Goal: Transaction & Acquisition: Book appointment/travel/reservation

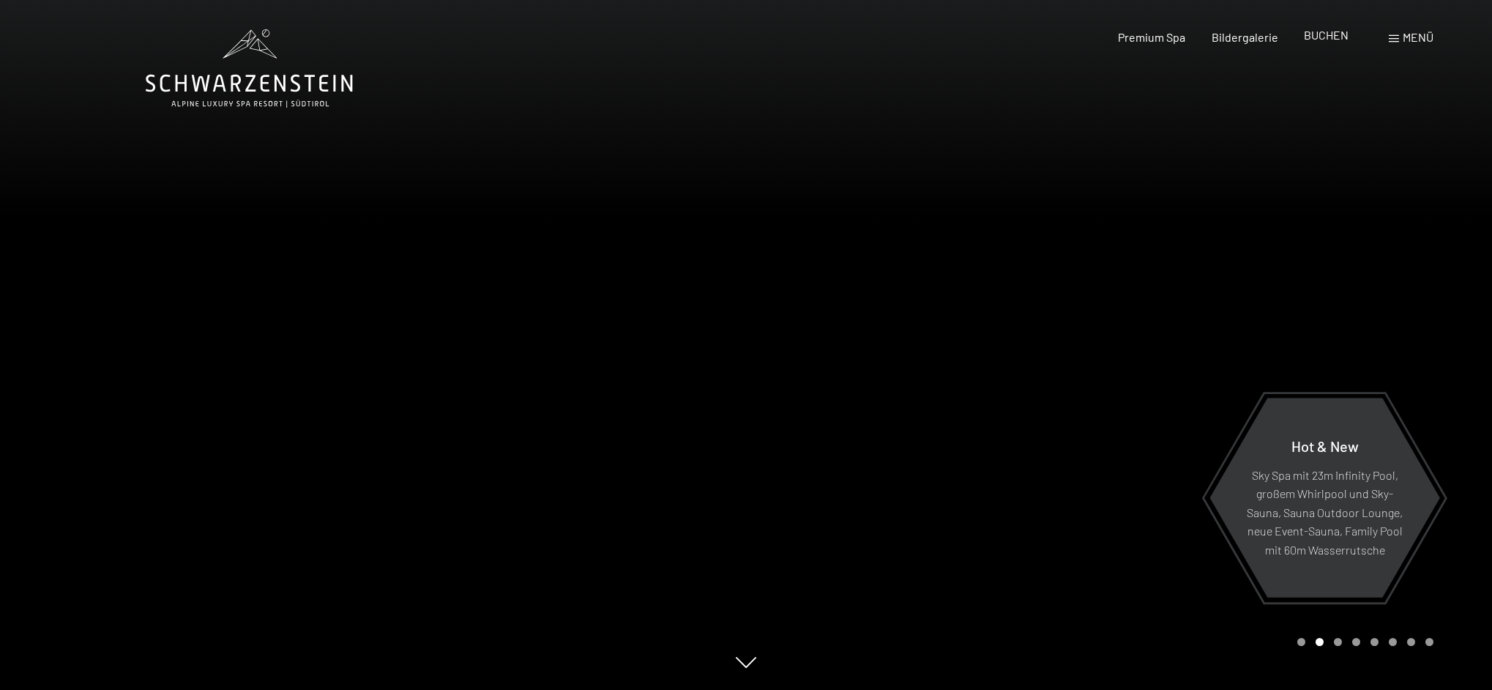
click at [1340, 34] on span "BUCHEN" at bounding box center [1326, 35] width 45 height 14
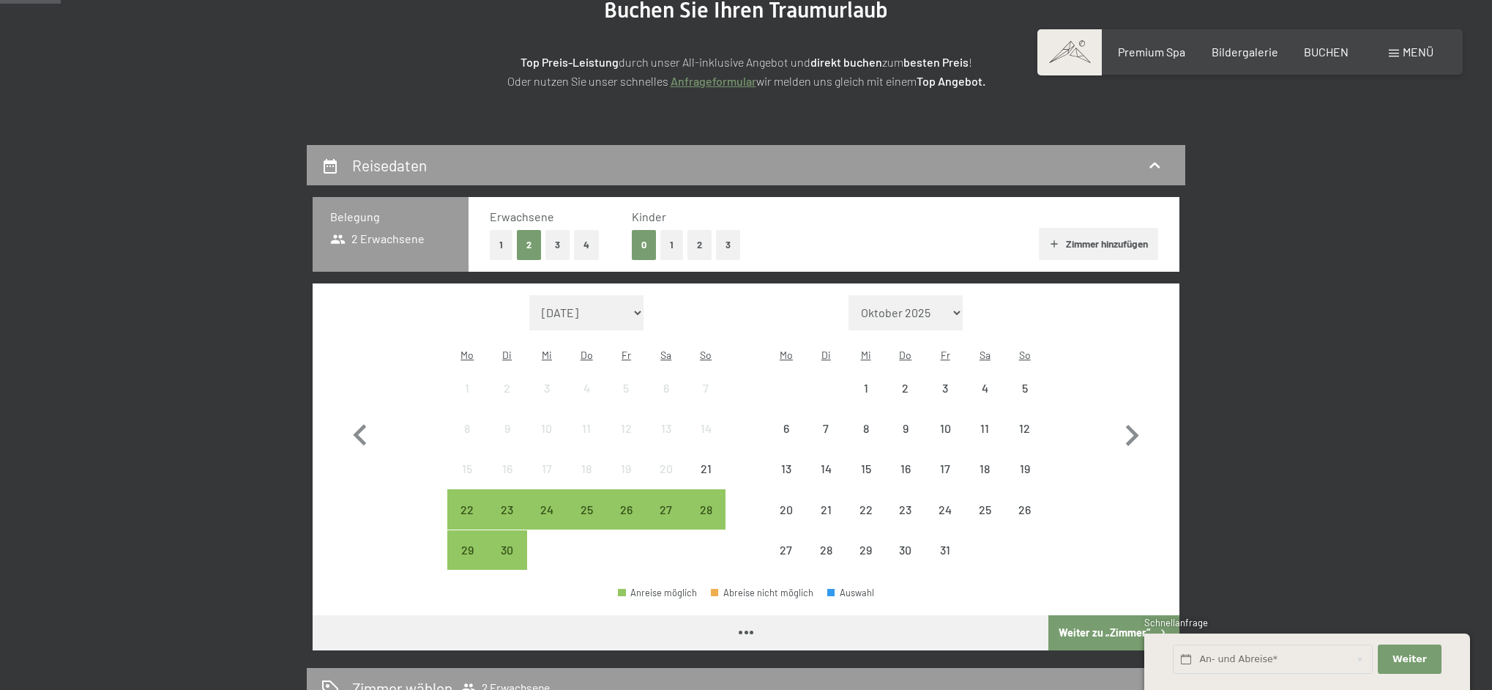
scroll to position [206, 0]
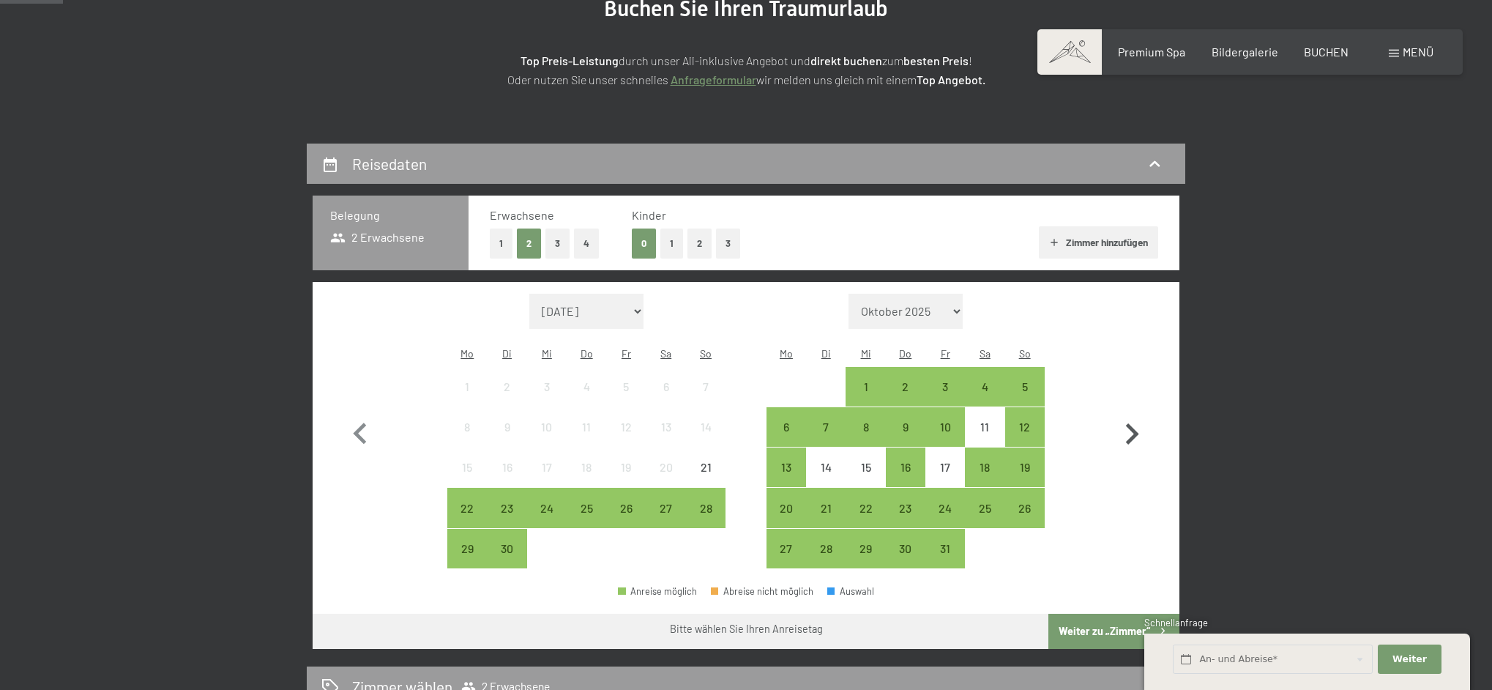
click at [1139, 423] on icon "button" at bounding box center [1132, 434] width 42 height 42
select select "[DATE]"
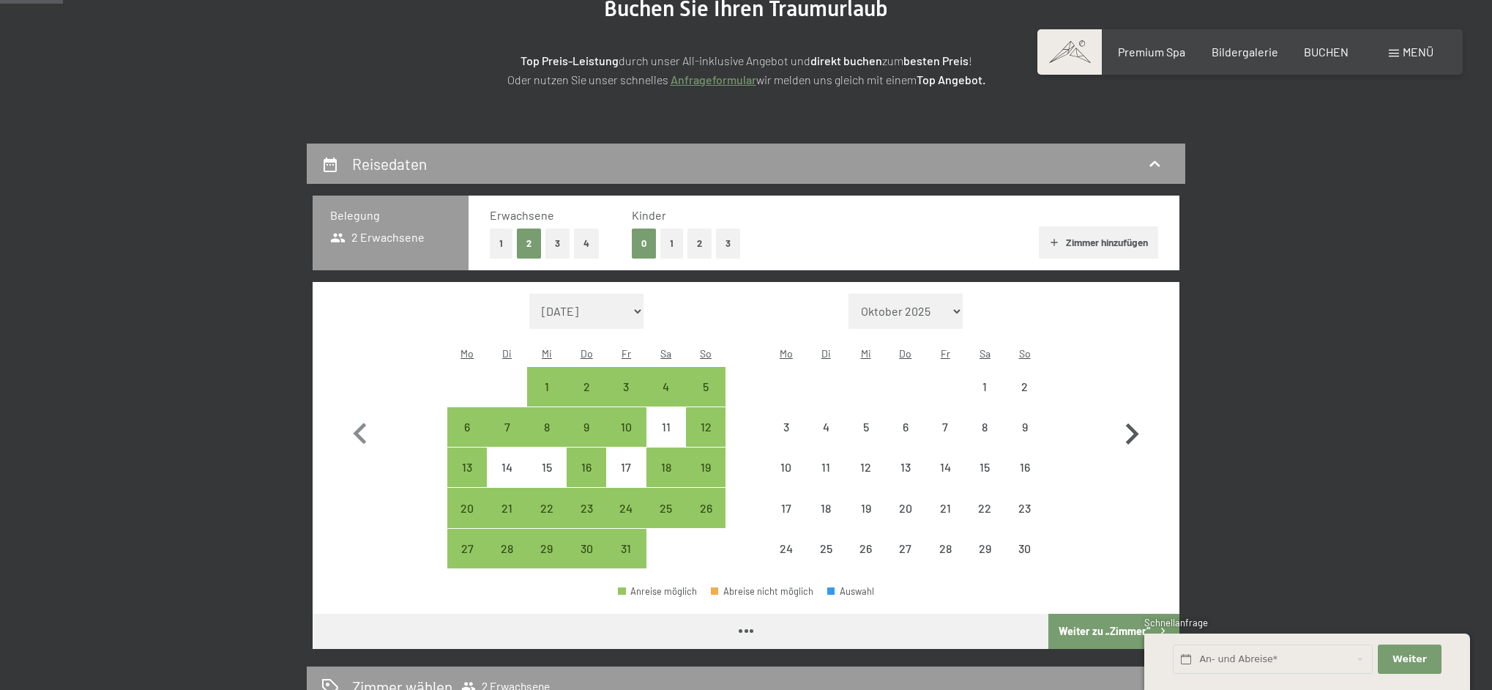
select select "[DATE]"
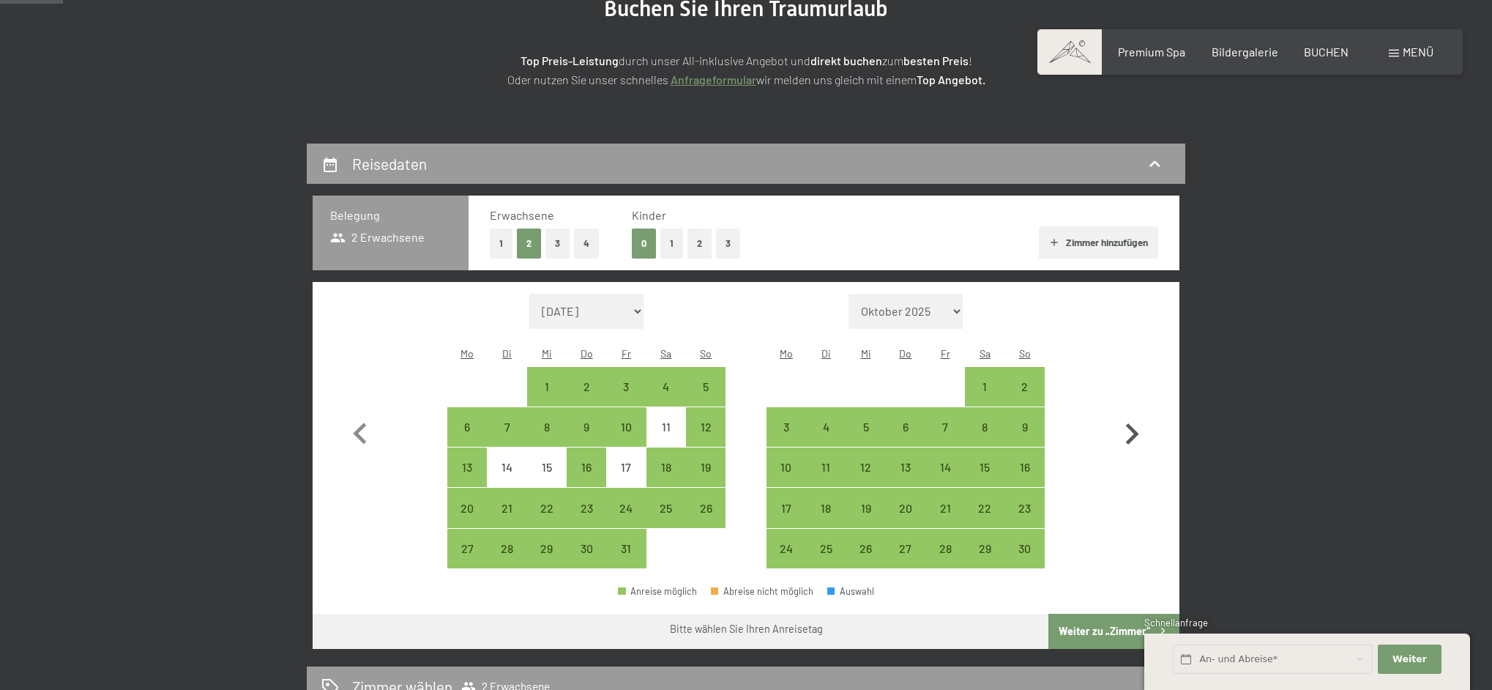
click at [1139, 423] on icon "button" at bounding box center [1132, 434] width 42 height 42
select select "[DATE]"
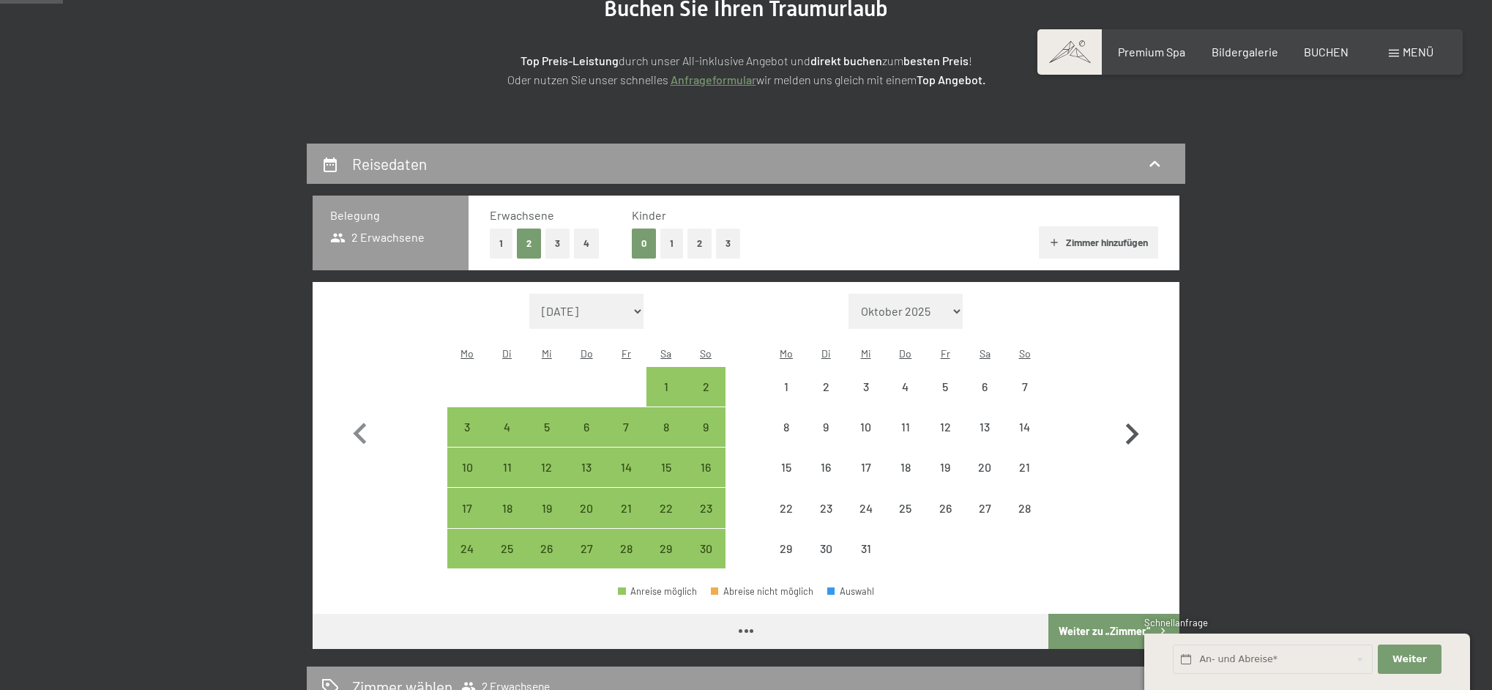
select select "[DATE]"
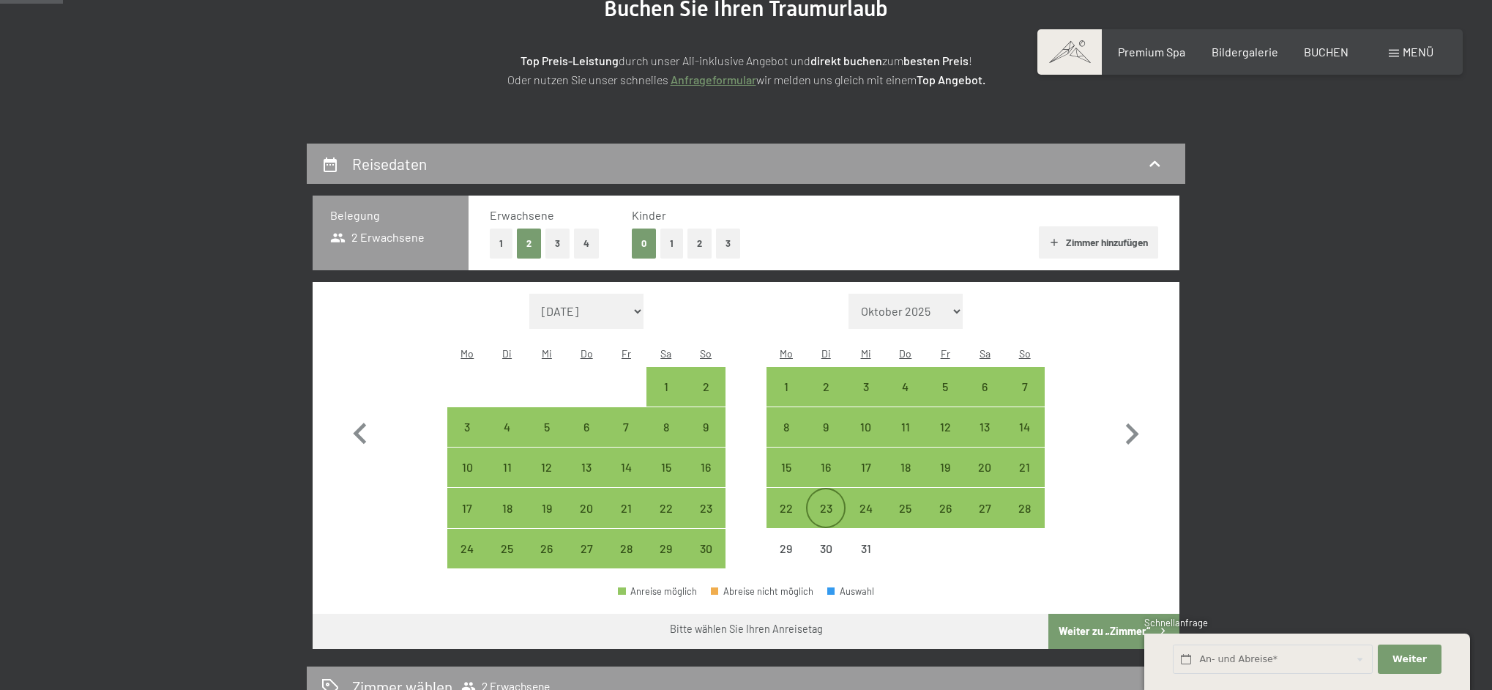
click at [824, 502] on div "23" at bounding box center [826, 520] width 37 height 37
select select "[DATE]"
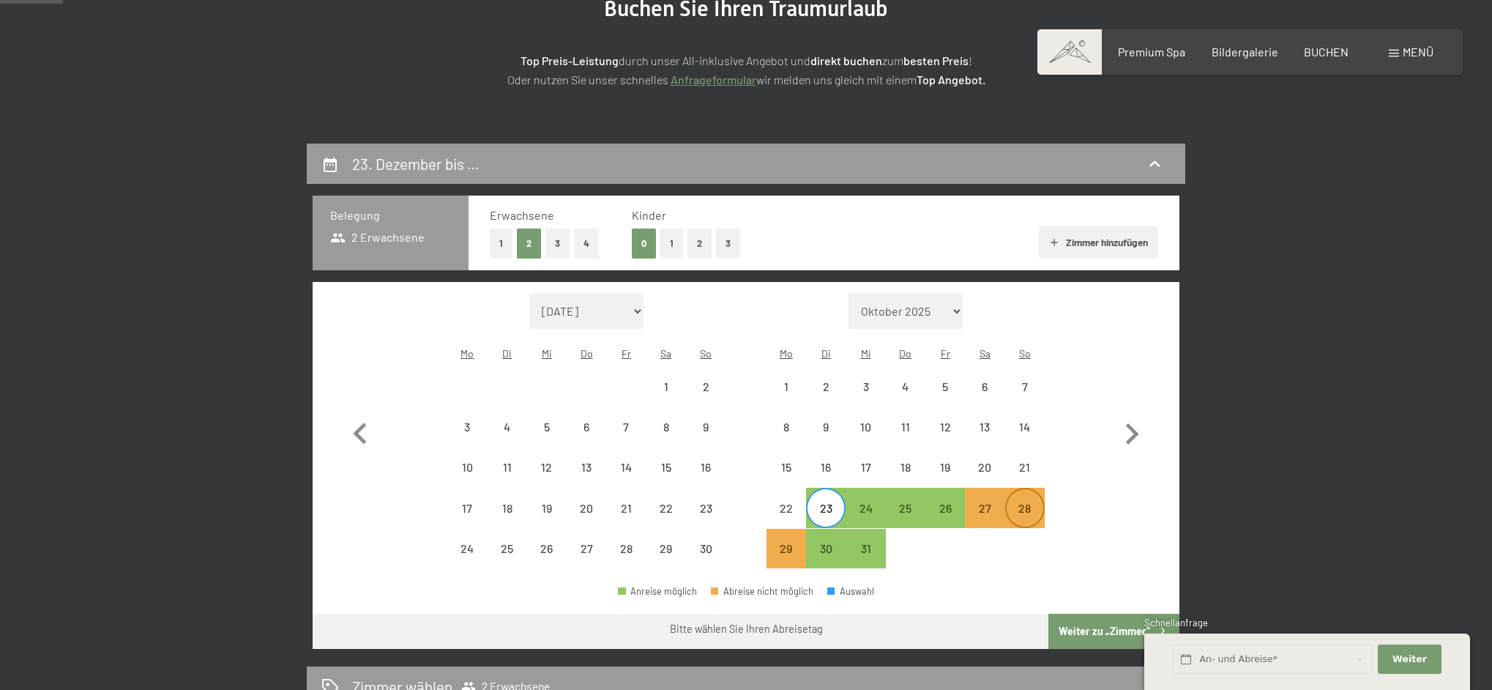
click at [1036, 502] on div "28" at bounding box center [1025, 520] width 37 height 37
select select "[DATE]"
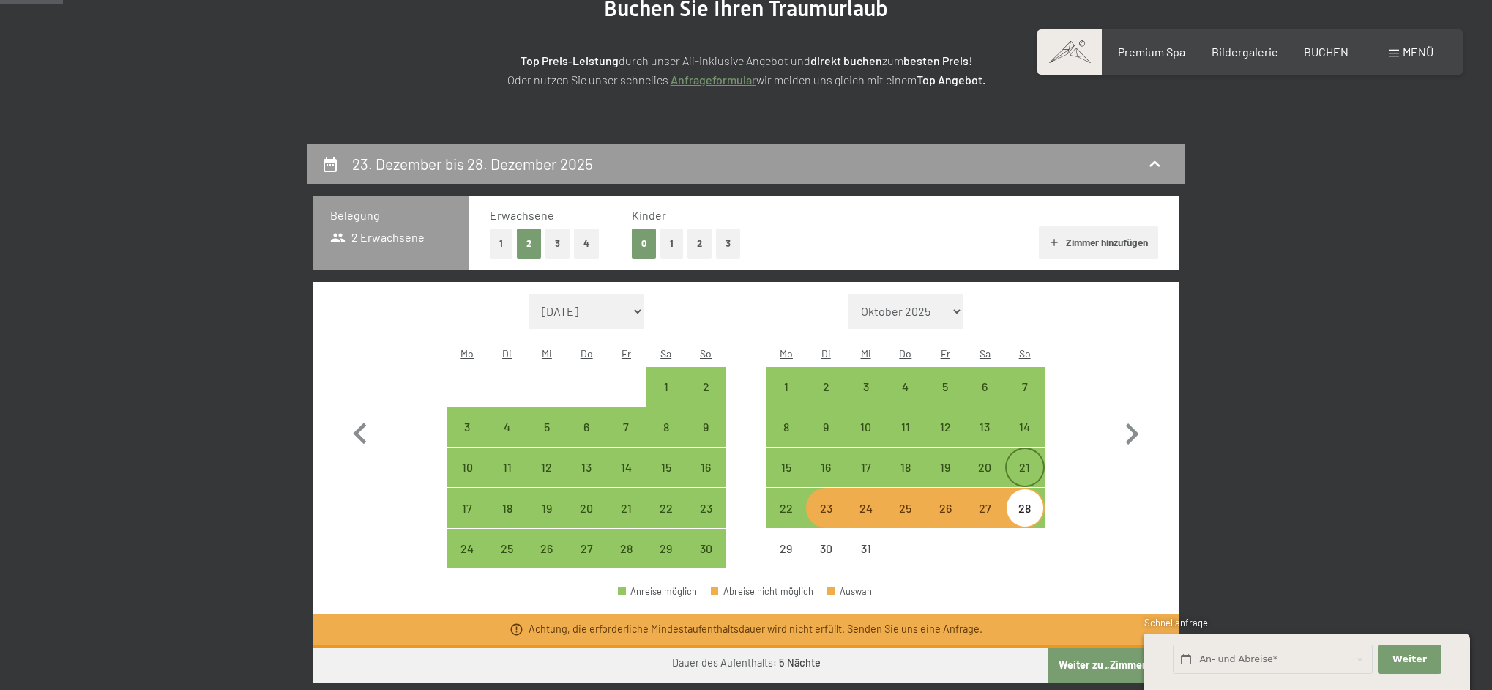
click at [1027, 461] on div "21" at bounding box center [1025, 479] width 37 height 37
select select "[DATE]"
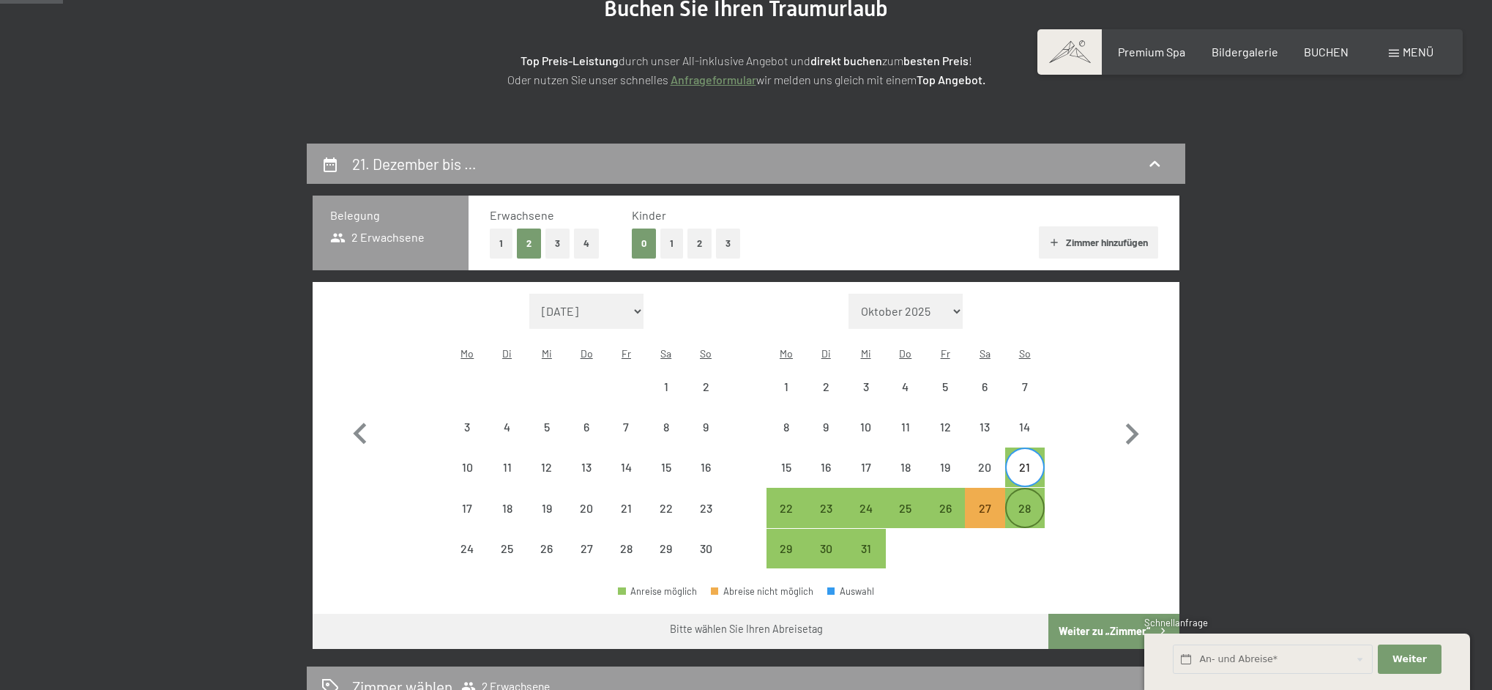
click at [1027, 502] on div "28" at bounding box center [1025, 520] width 37 height 37
select select "[DATE]"
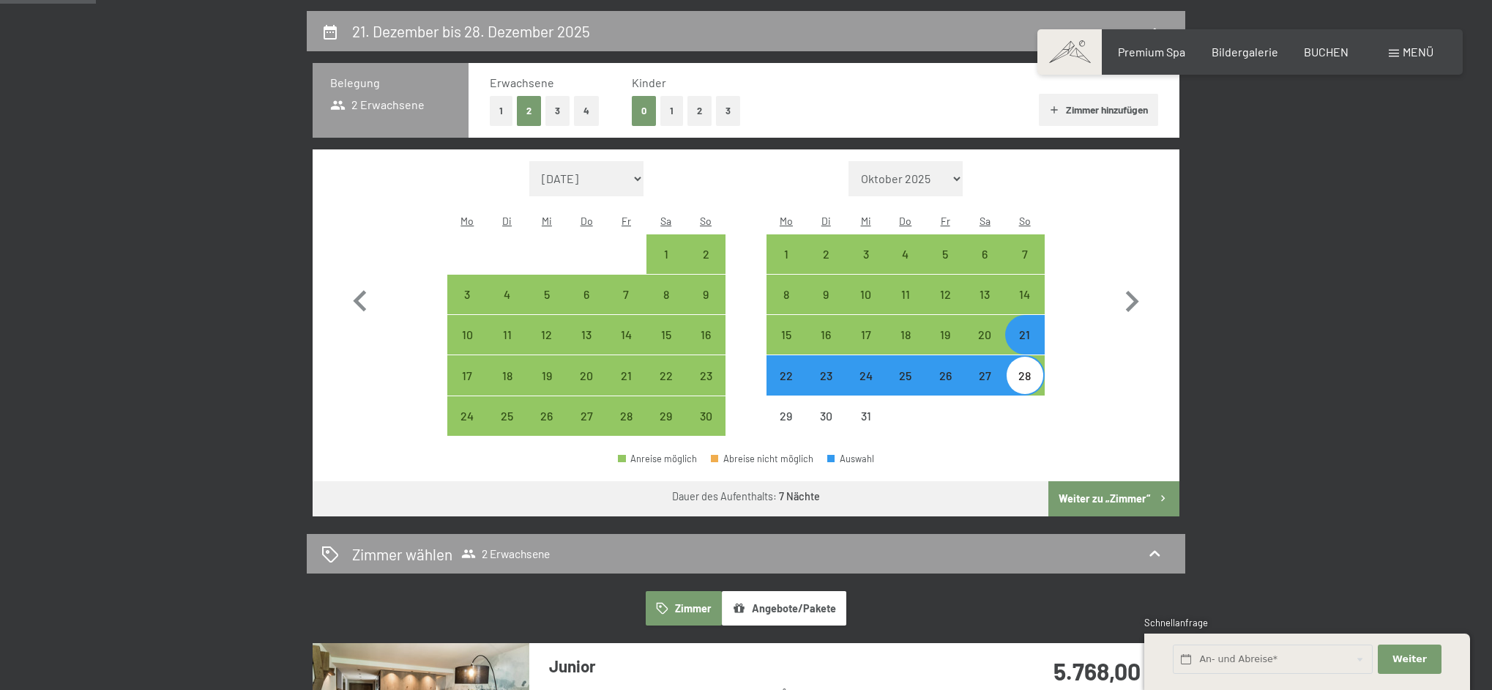
scroll to position [349, 0]
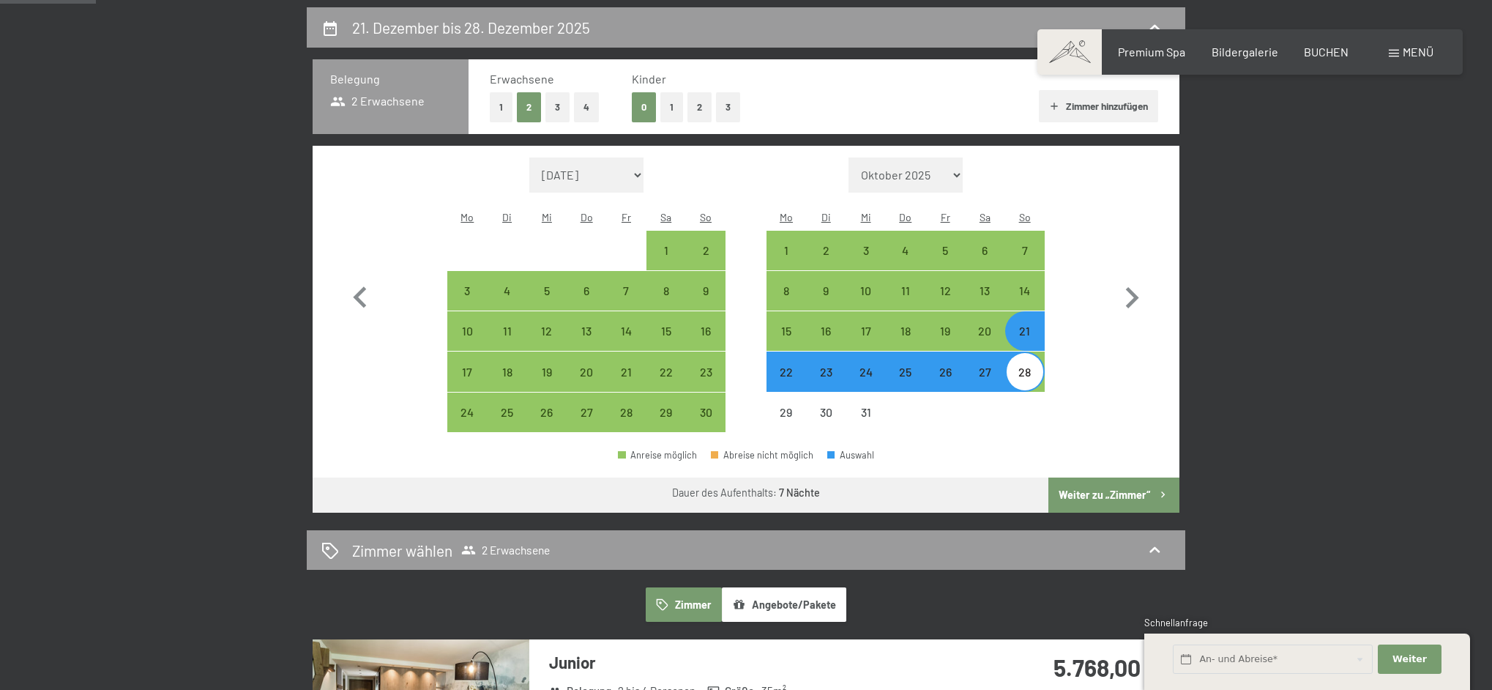
click at [1101, 478] on button "Weiter zu „Zimmer“" at bounding box center [1114, 494] width 131 height 35
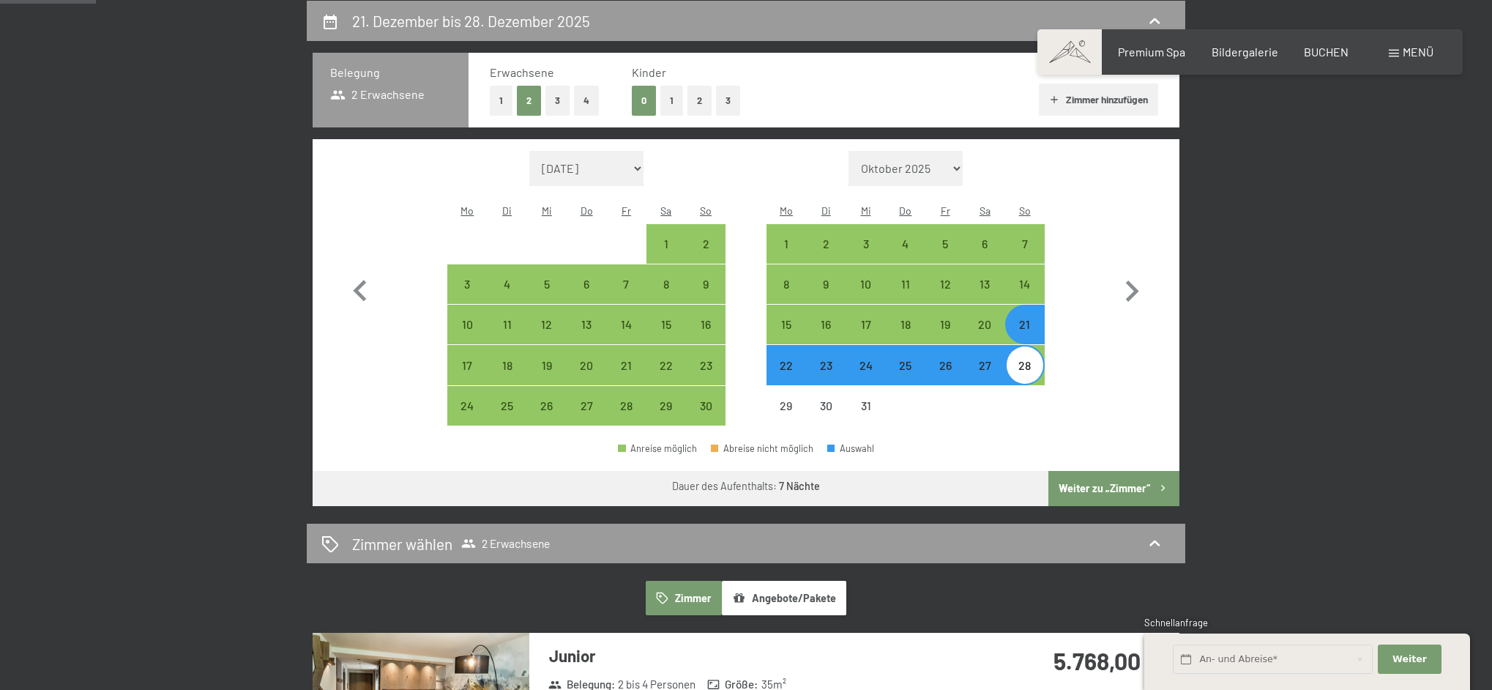
select select "[DATE]"
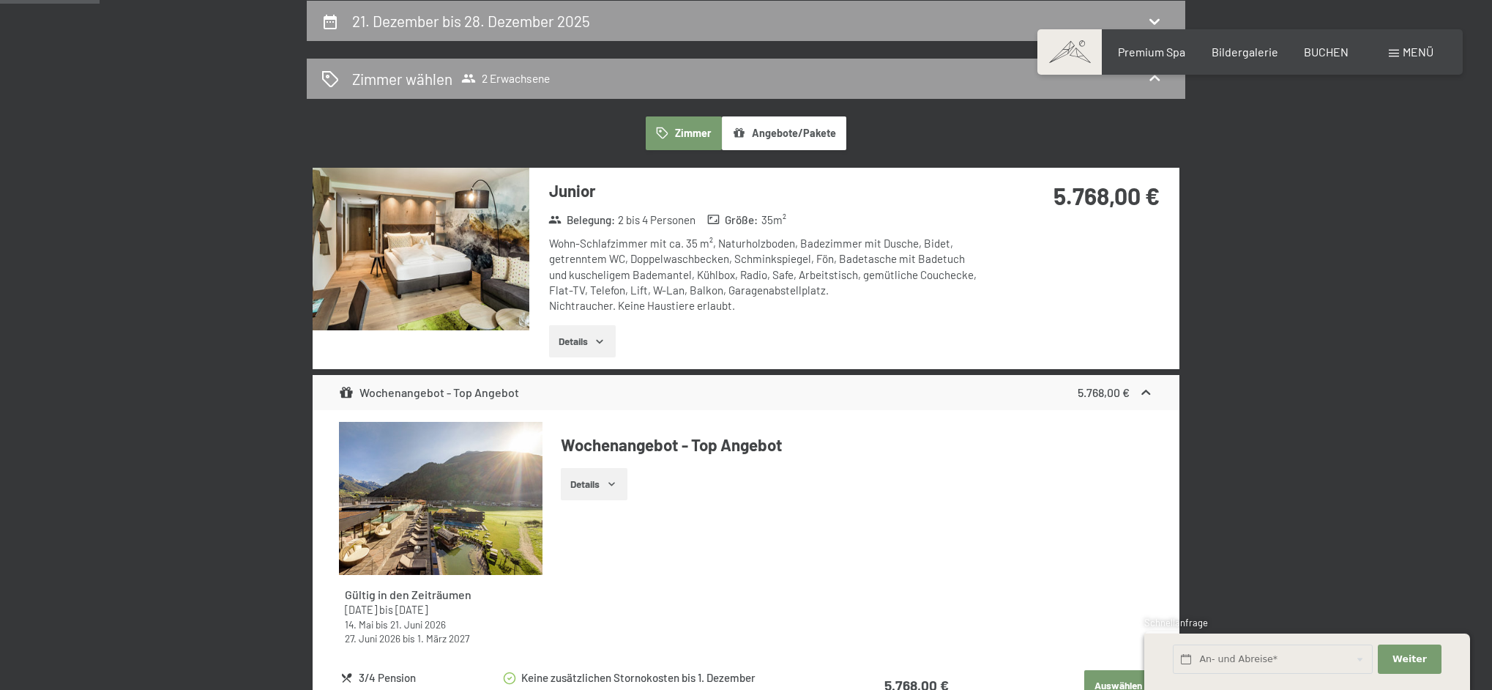
click at [596, 333] on button "Details" at bounding box center [582, 341] width 67 height 32
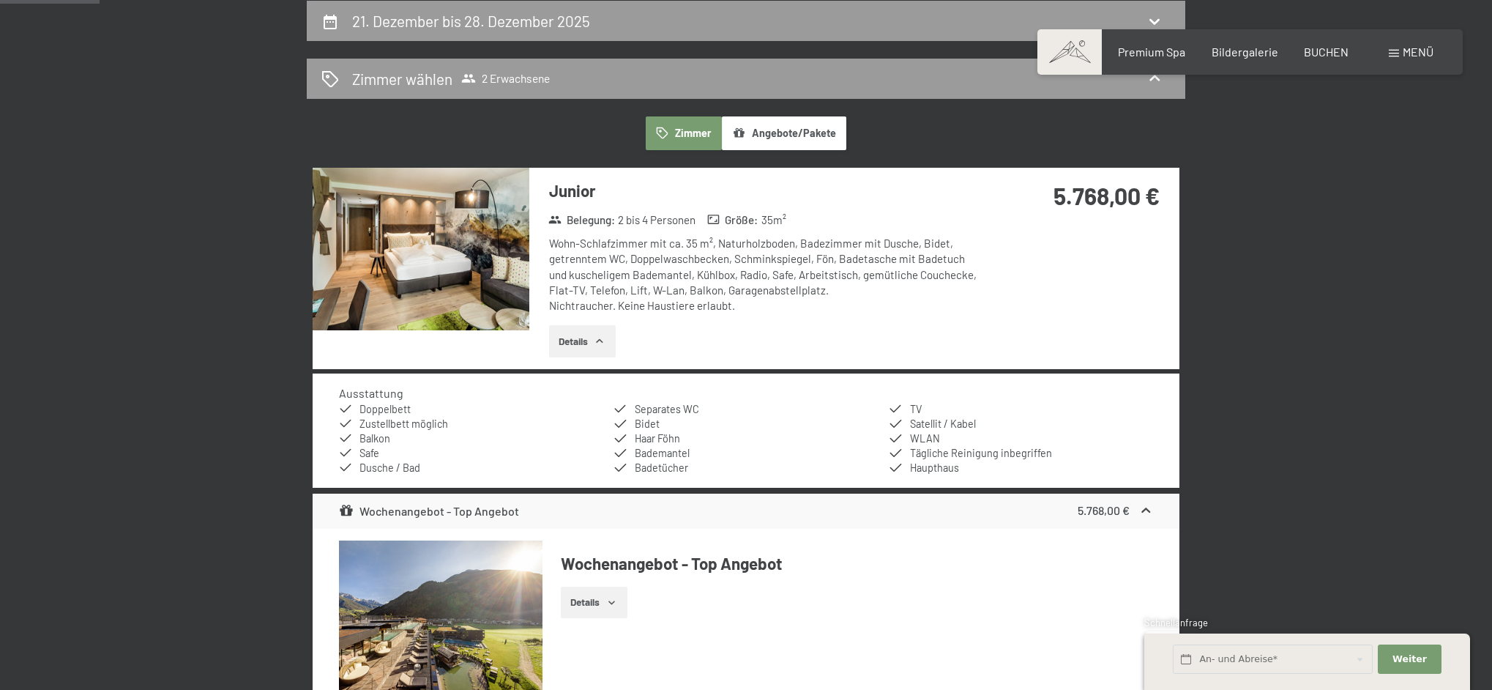
click at [401, 258] on img at bounding box center [421, 249] width 217 height 163
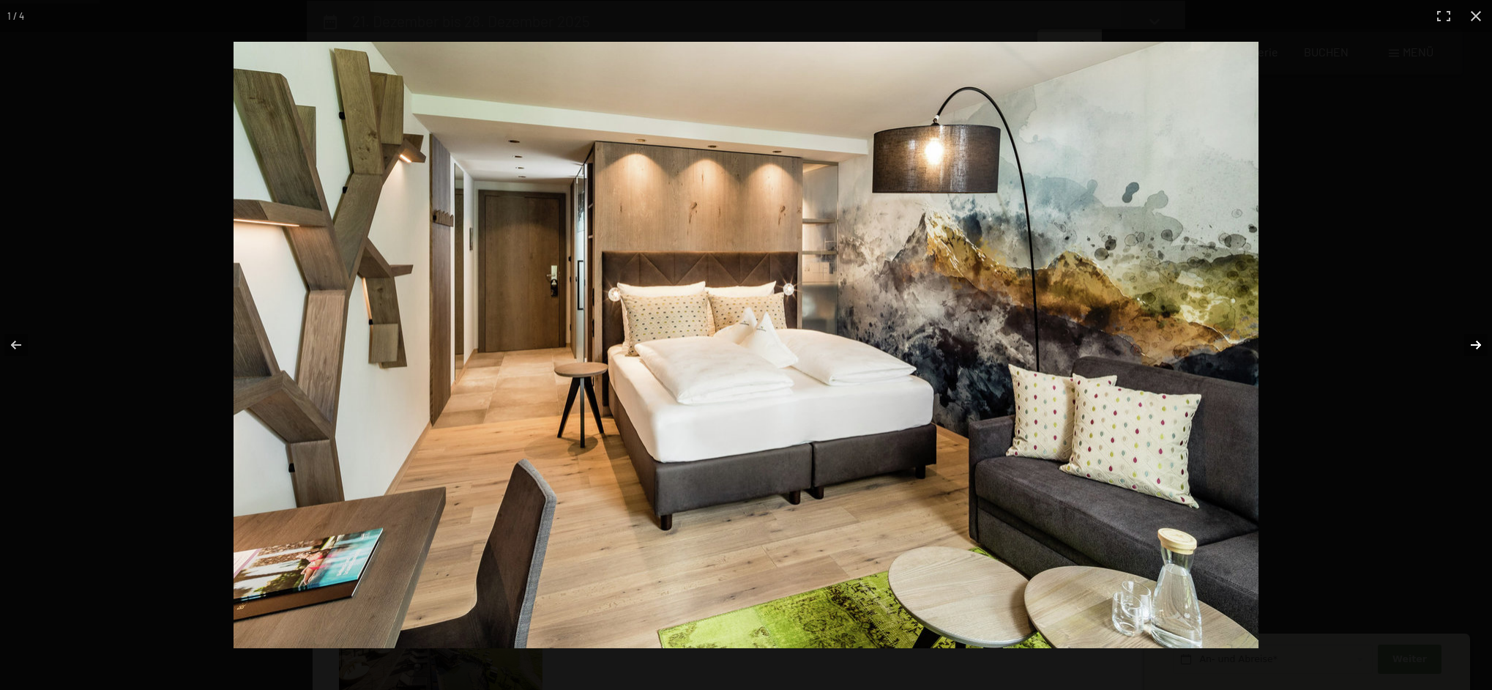
click at [1484, 343] on button "button" at bounding box center [1466, 344] width 51 height 73
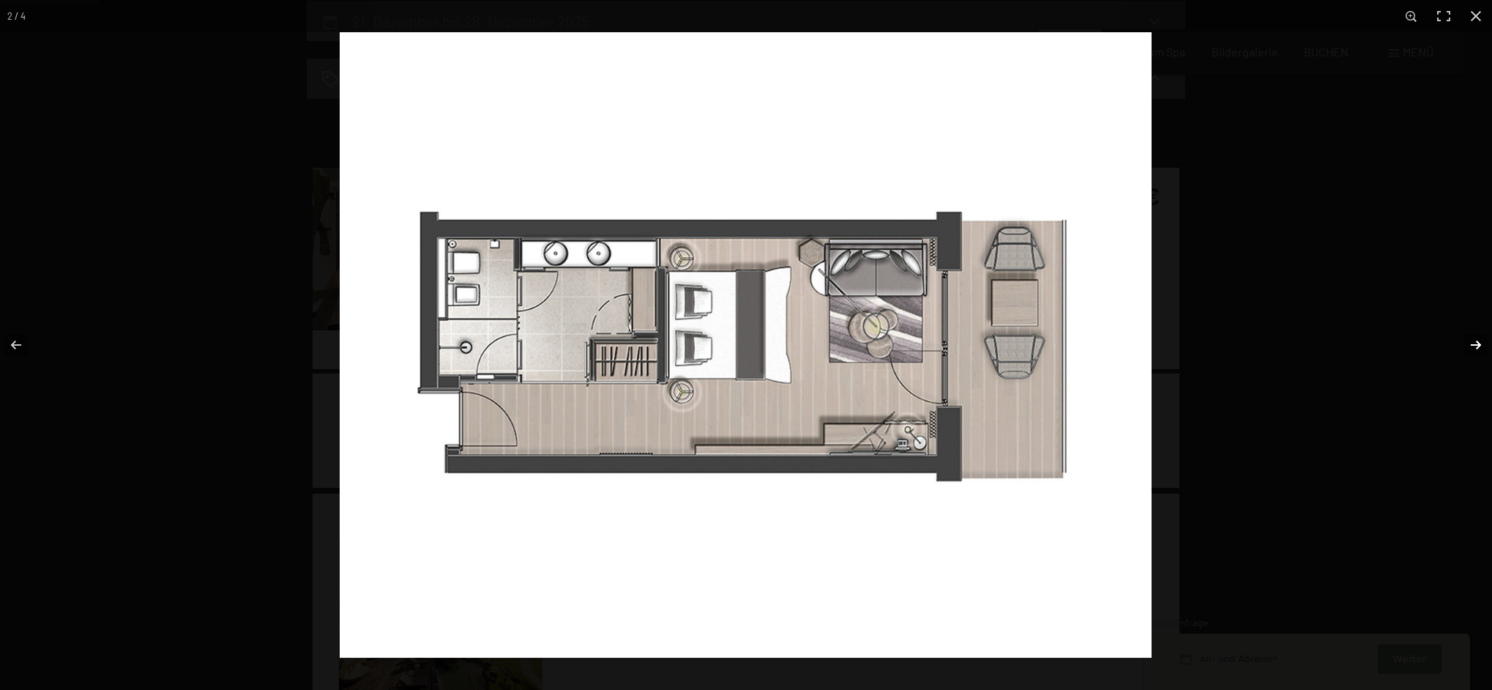
click at [1484, 343] on button "button" at bounding box center [1466, 344] width 51 height 73
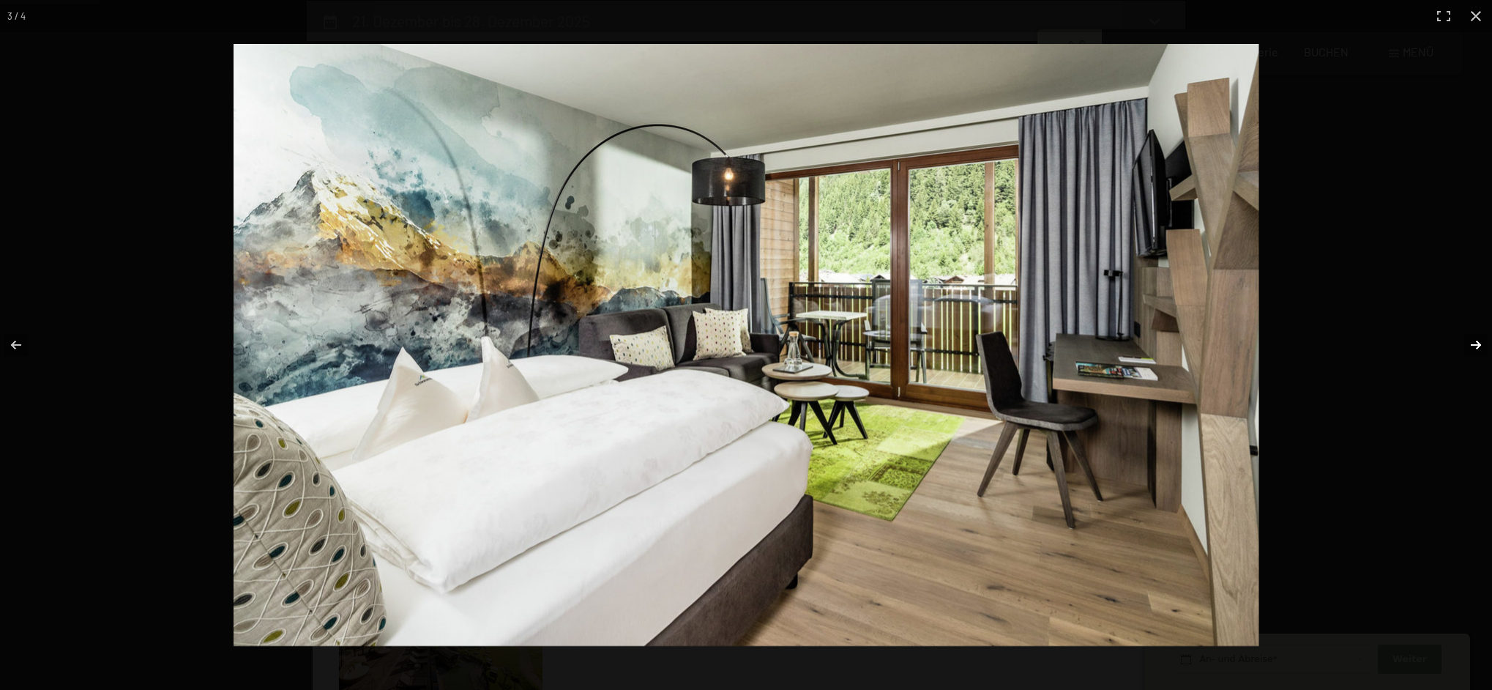
click at [1484, 343] on button "button" at bounding box center [1466, 344] width 51 height 73
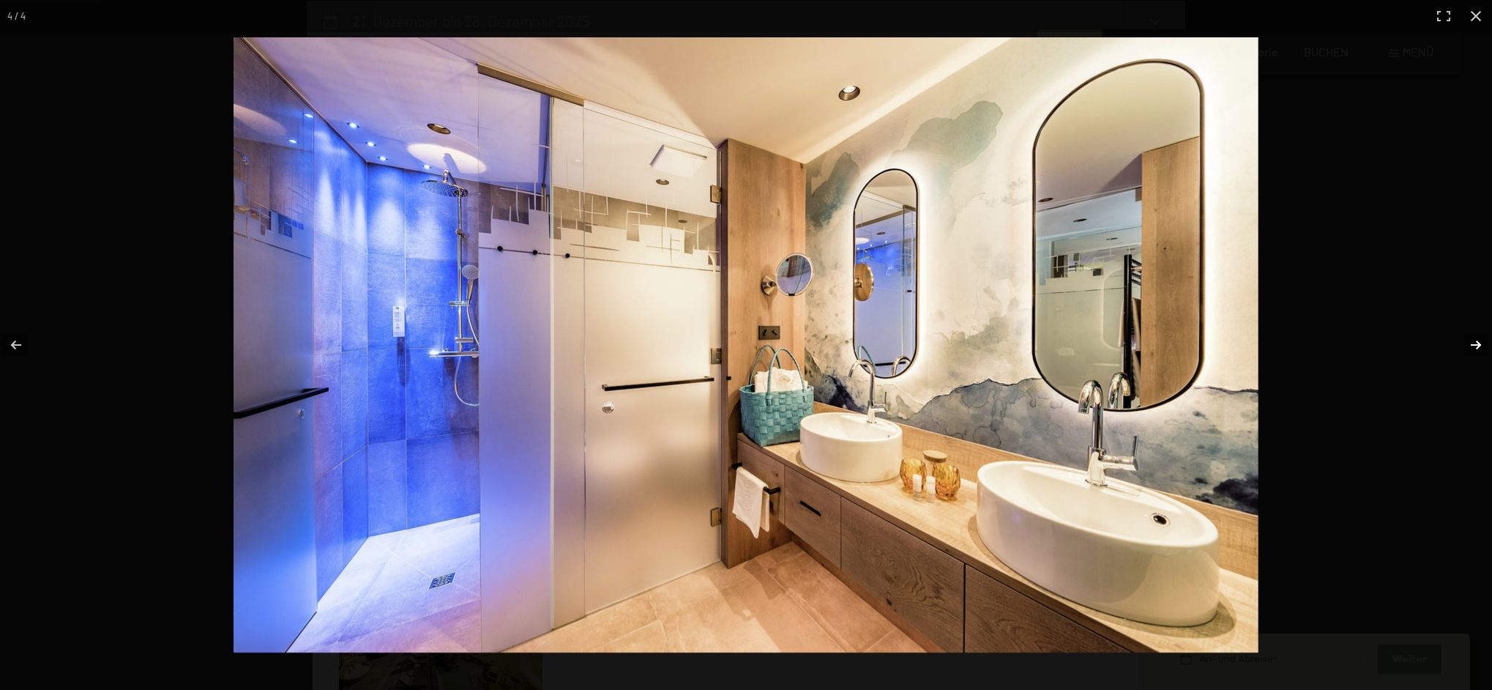
click at [1484, 343] on button "button" at bounding box center [1466, 344] width 51 height 73
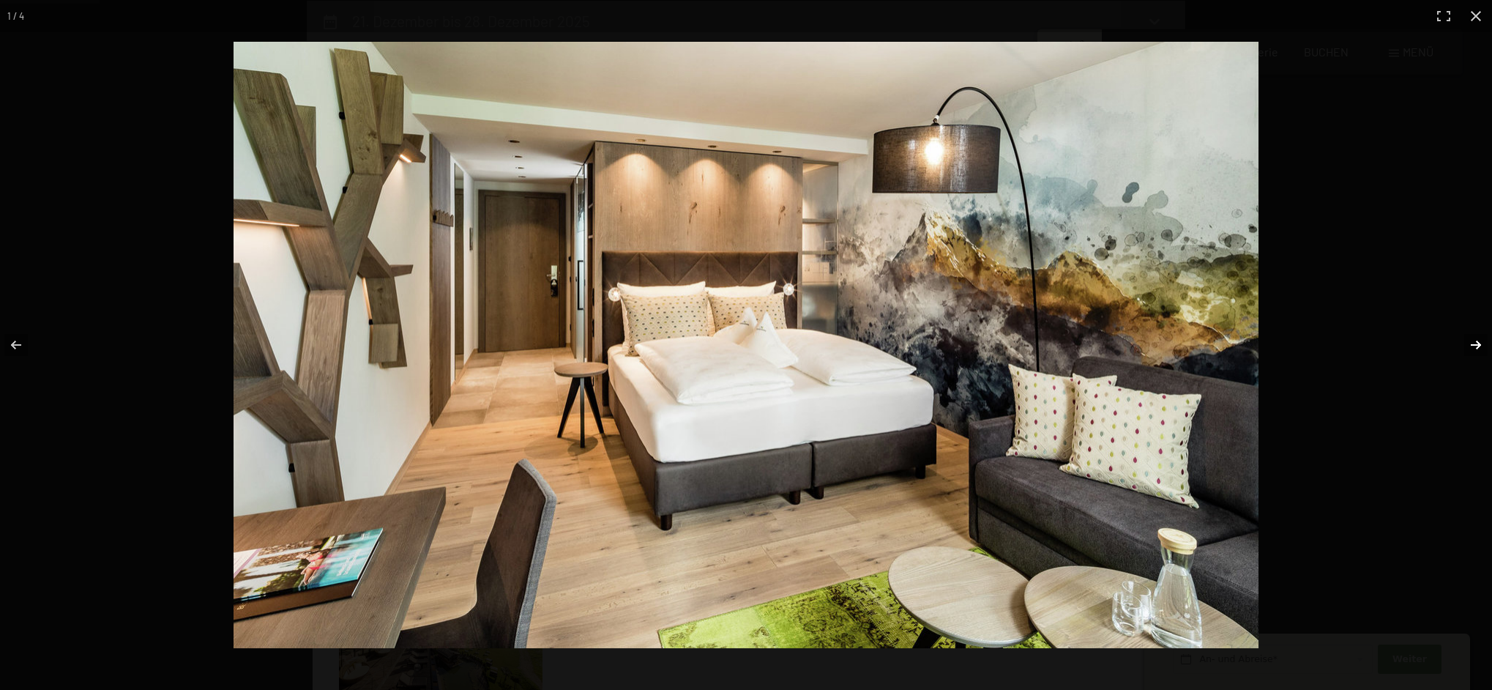
click at [1484, 343] on button "button" at bounding box center [1466, 344] width 51 height 73
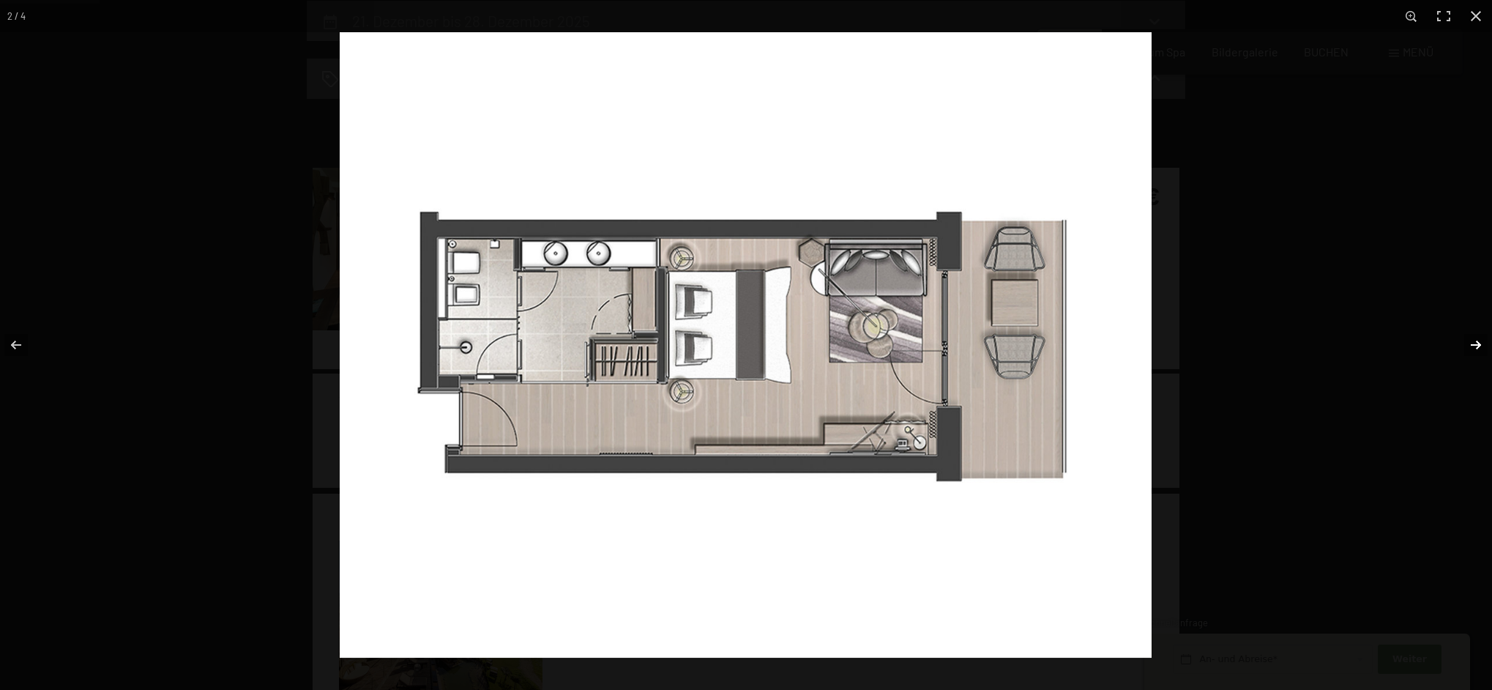
click at [1484, 343] on button "button" at bounding box center [1466, 344] width 51 height 73
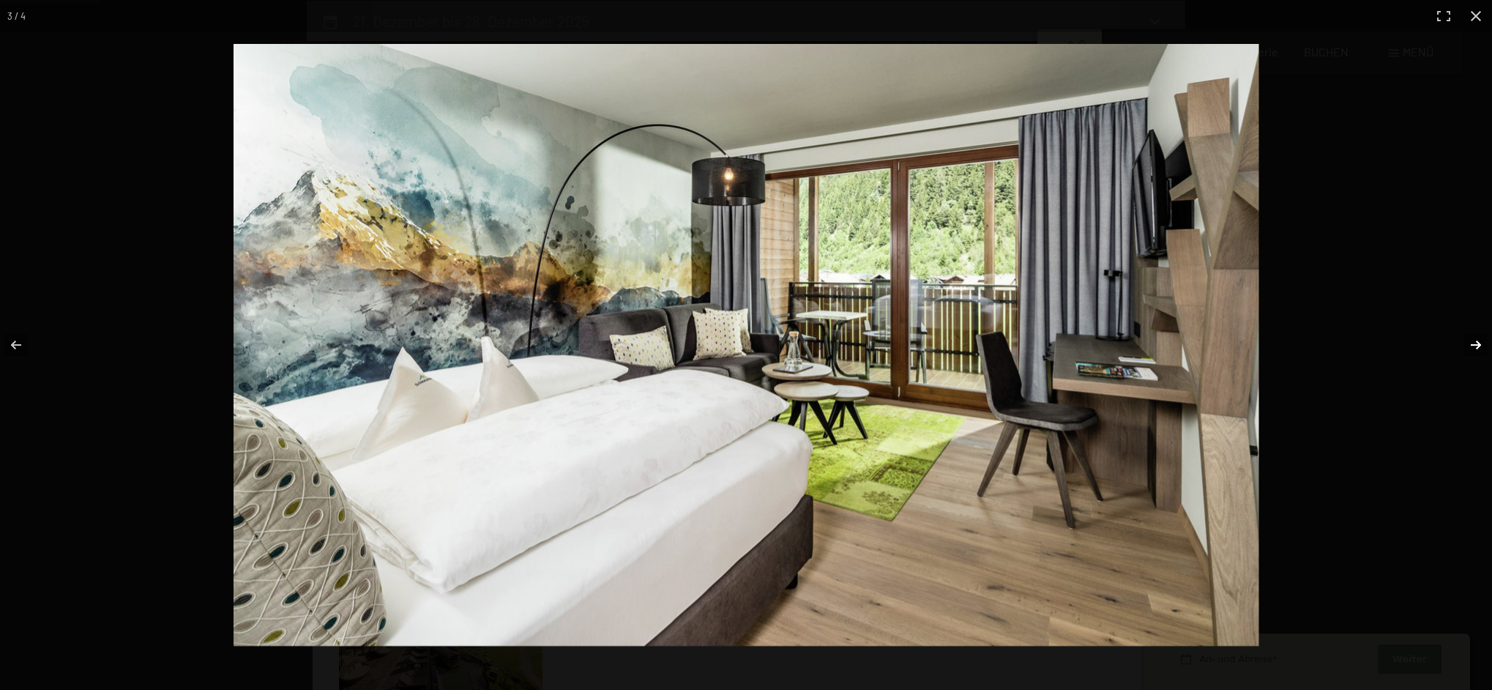
click at [1484, 343] on button "button" at bounding box center [1466, 344] width 51 height 73
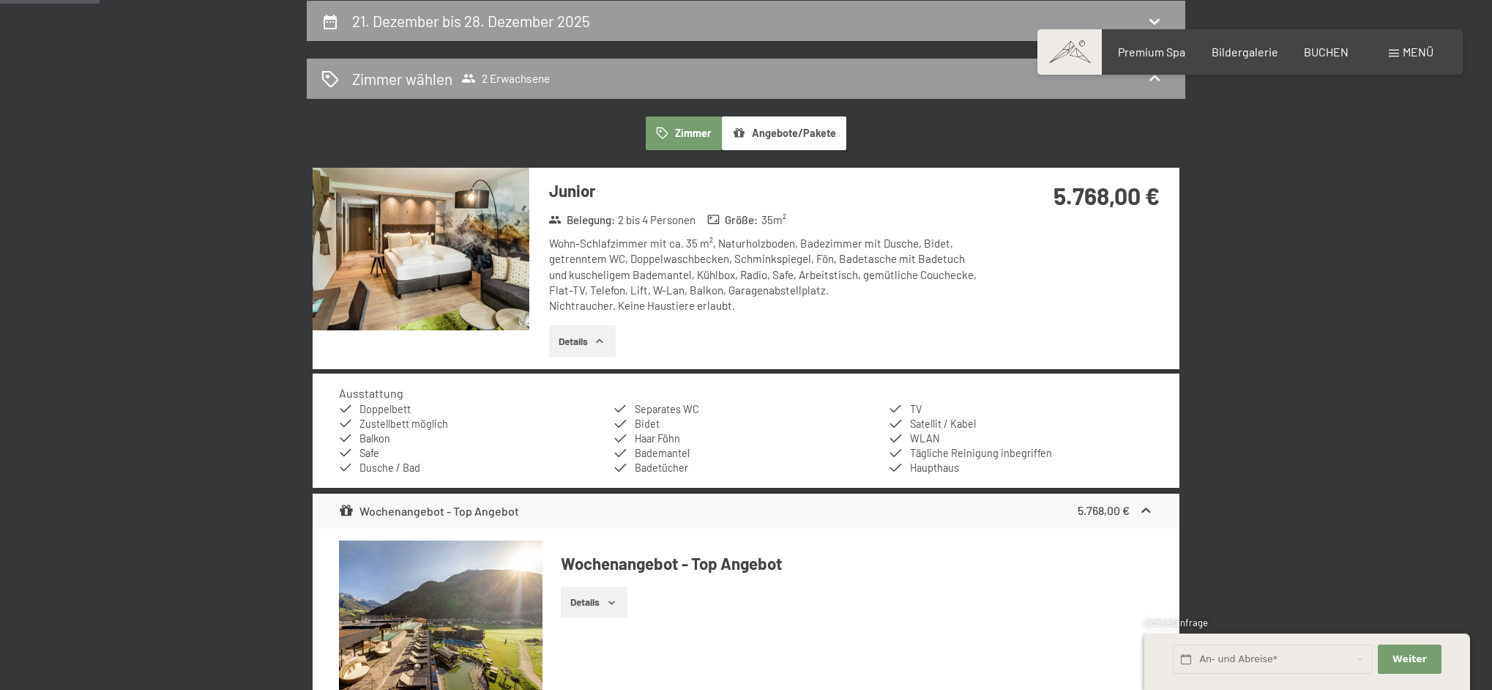
click at [0, 0] on button "button" at bounding box center [0, 0] width 0 height 0
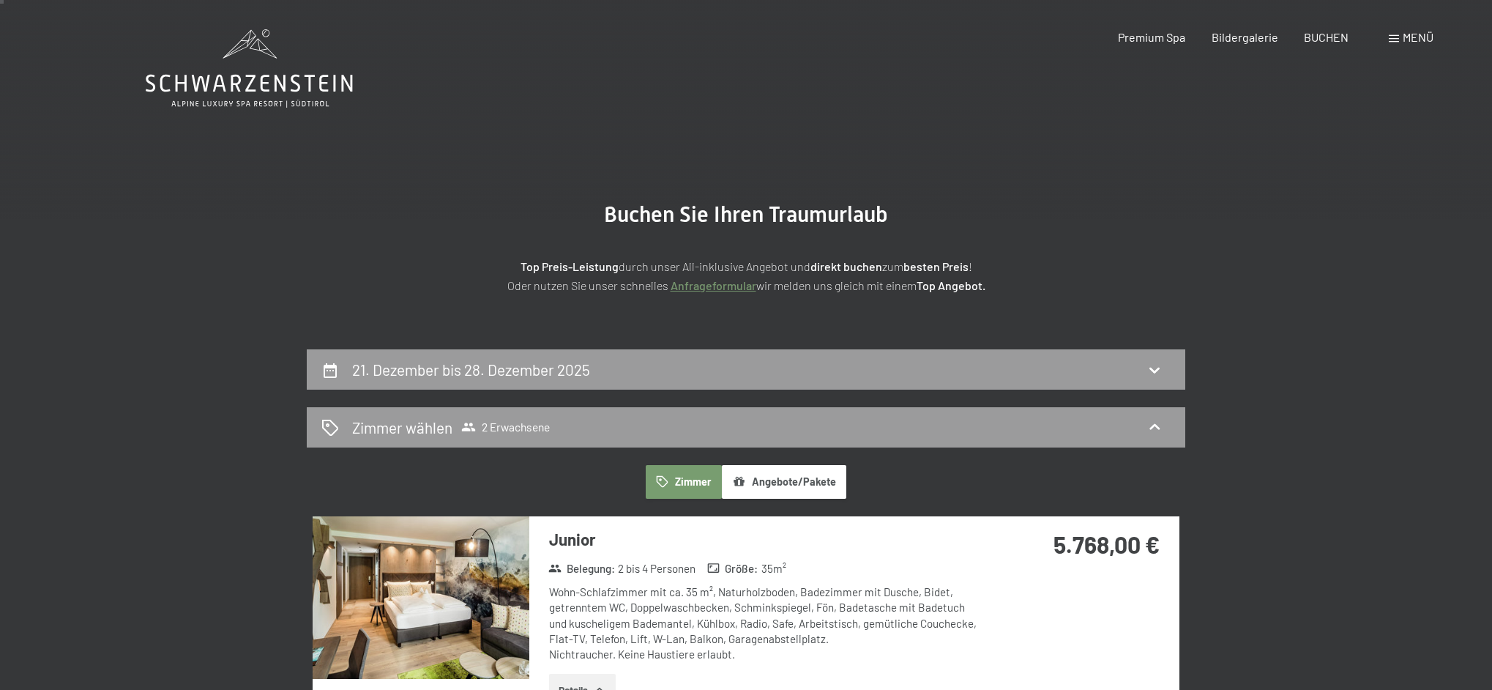
scroll to position [0, 0]
